Goal: Task Accomplishment & Management: Complete application form

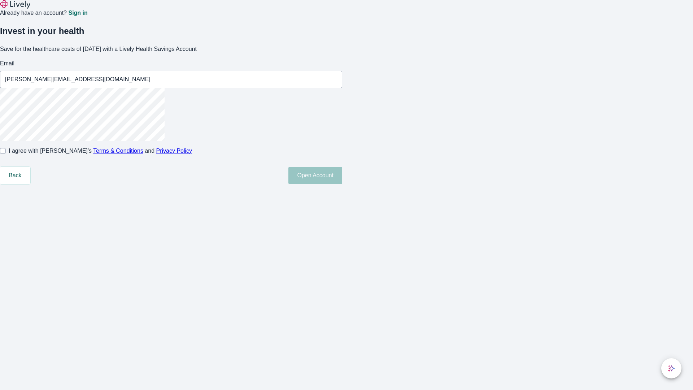
click at [6, 154] on input "I agree with Lively’s Terms & Conditions and Privacy Policy" at bounding box center [3, 151] width 6 height 6
checkbox input "true"
click at [342, 184] on button "Open Account" at bounding box center [315, 175] width 54 height 17
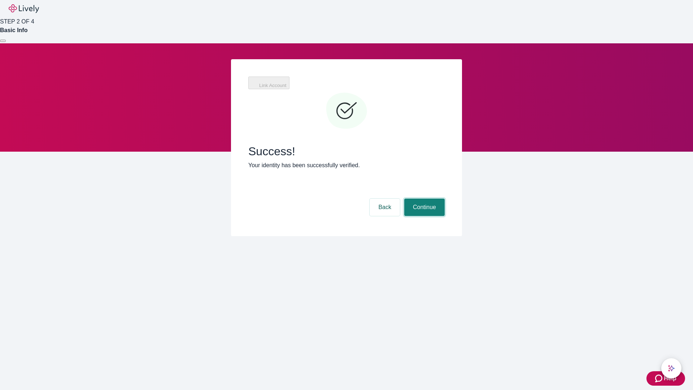
click at [424, 199] on button "Continue" at bounding box center [424, 207] width 40 height 17
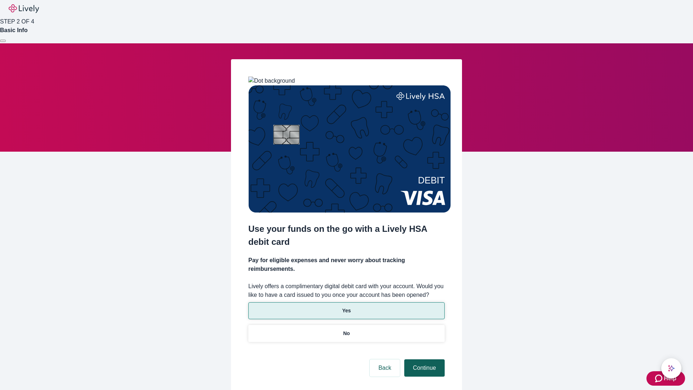
click at [346, 307] on p "Yes" at bounding box center [346, 311] width 9 height 8
click at [424, 359] on button "Continue" at bounding box center [424, 367] width 40 height 17
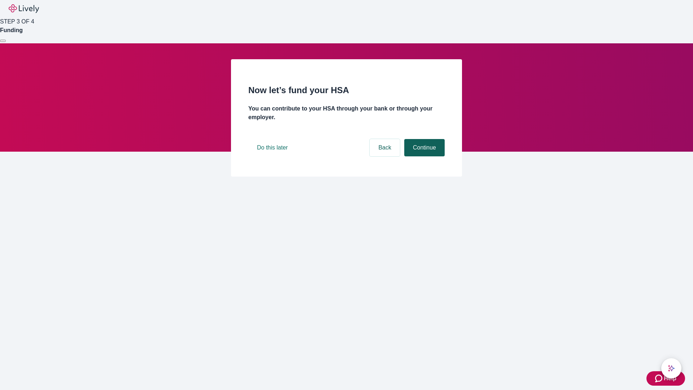
click at [424, 156] on button "Continue" at bounding box center [424, 147] width 40 height 17
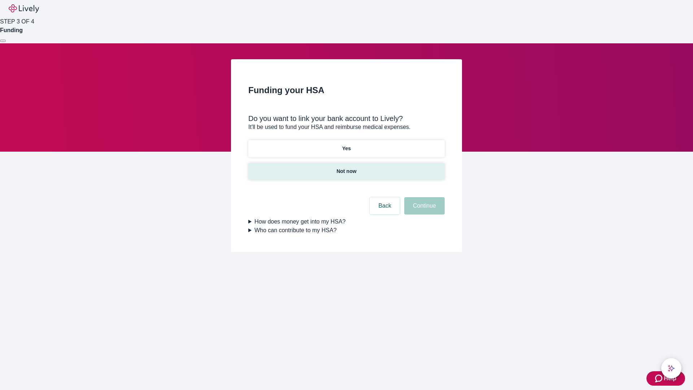
click at [346, 168] on p "Not now" at bounding box center [347, 172] width 20 height 8
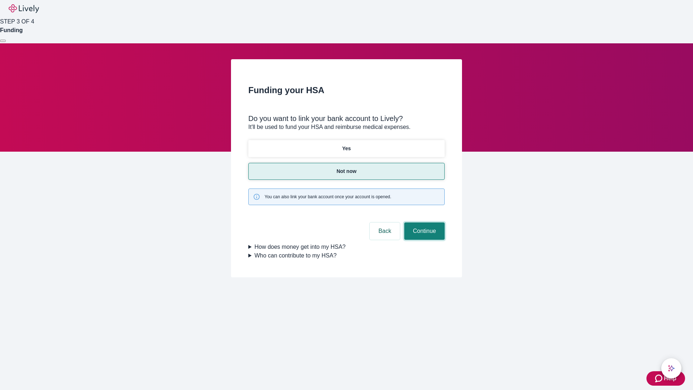
click at [424, 222] on button "Continue" at bounding box center [424, 230] width 40 height 17
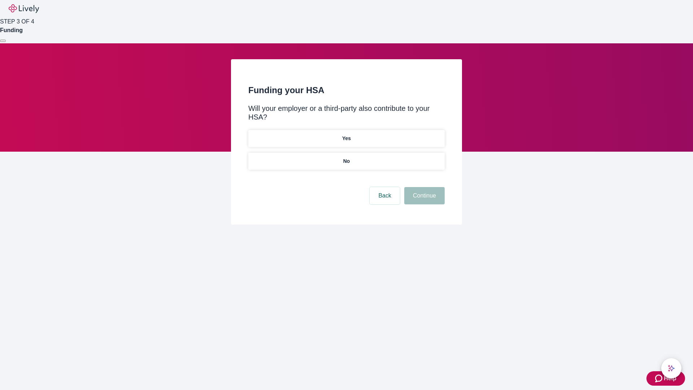
click at [346, 157] on p "No" at bounding box center [346, 161] width 7 height 8
click at [424, 187] on button "Continue" at bounding box center [424, 195] width 40 height 17
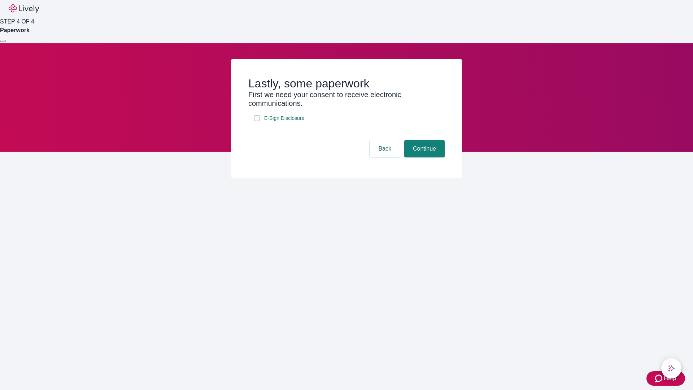
click at [257, 121] on input "E-Sign Disclosure" at bounding box center [257, 118] width 6 height 6
checkbox input "true"
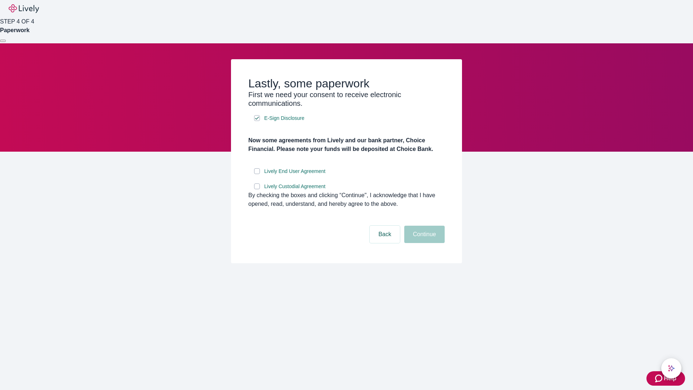
click at [257, 174] on input "Lively End User Agreement" at bounding box center [257, 171] width 6 height 6
checkbox input "true"
click at [257, 189] on input "Lively Custodial Agreement" at bounding box center [257, 186] width 6 height 6
checkbox input "true"
click at [424, 243] on button "Continue" at bounding box center [424, 234] width 40 height 17
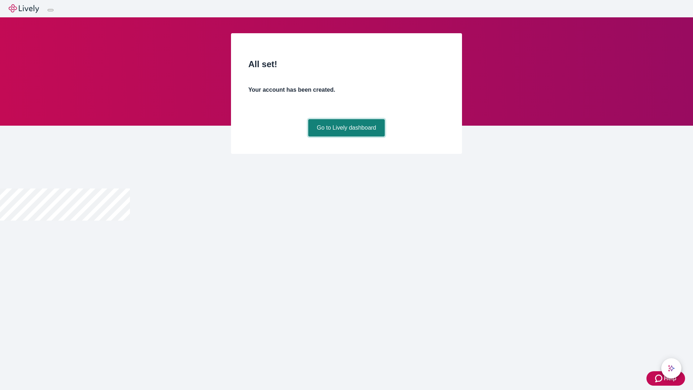
click at [346, 136] on link "Go to Lively dashboard" at bounding box center [346, 127] width 77 height 17
